Goal: Submit feedback/report problem: Submit feedback/report problem

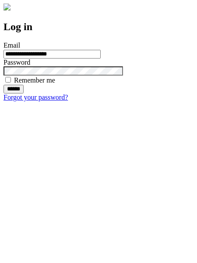
click at [24, 93] on input "******" at bounding box center [13, 89] width 20 height 9
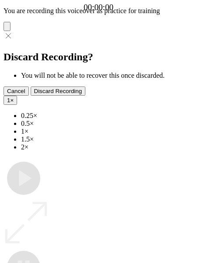
type input "**********"
